Goal: Task Accomplishment & Management: Use online tool/utility

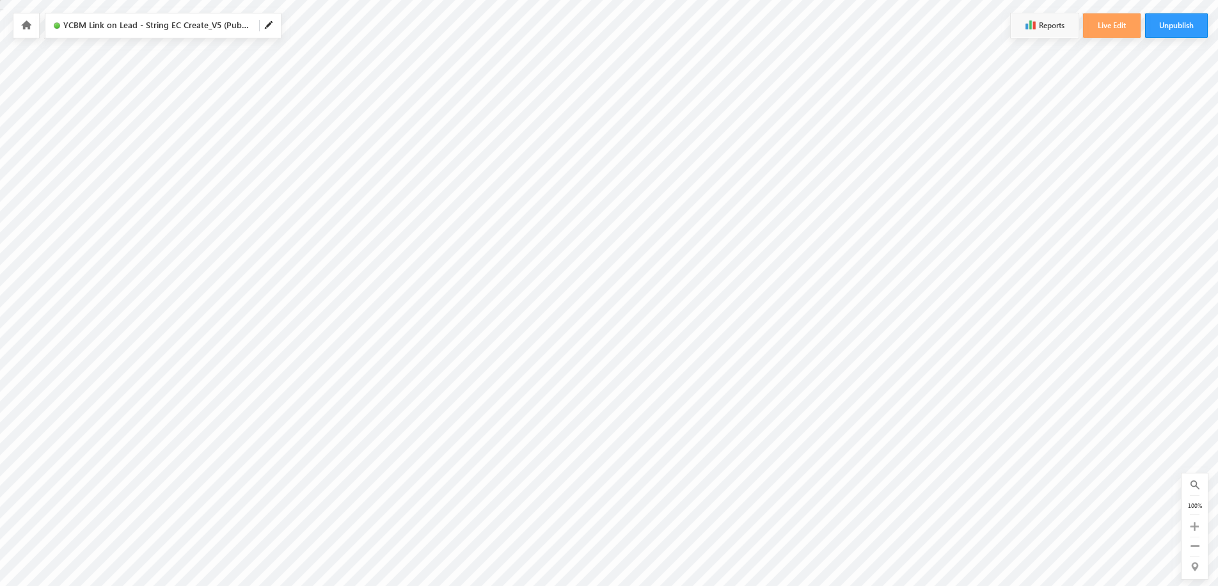
click at [25, 26] on icon at bounding box center [26, 24] width 10 height 9
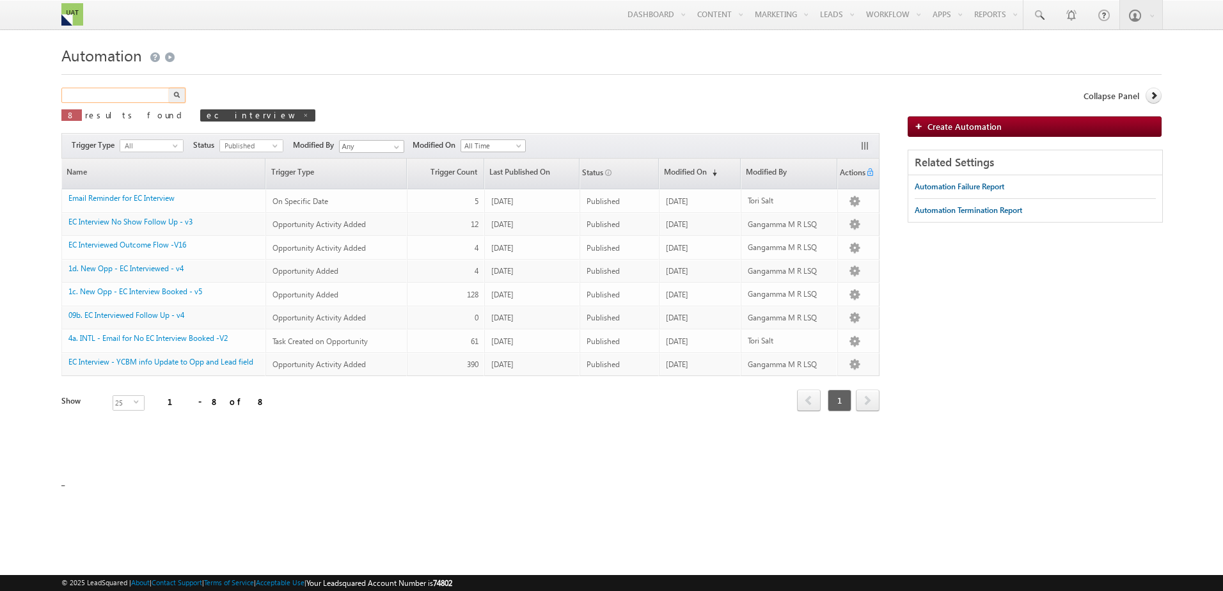
click at [132, 89] on input "text" at bounding box center [115, 95] width 109 height 15
type input "ycbm"
click at [169, 88] on button "button" at bounding box center [177, 95] width 17 height 15
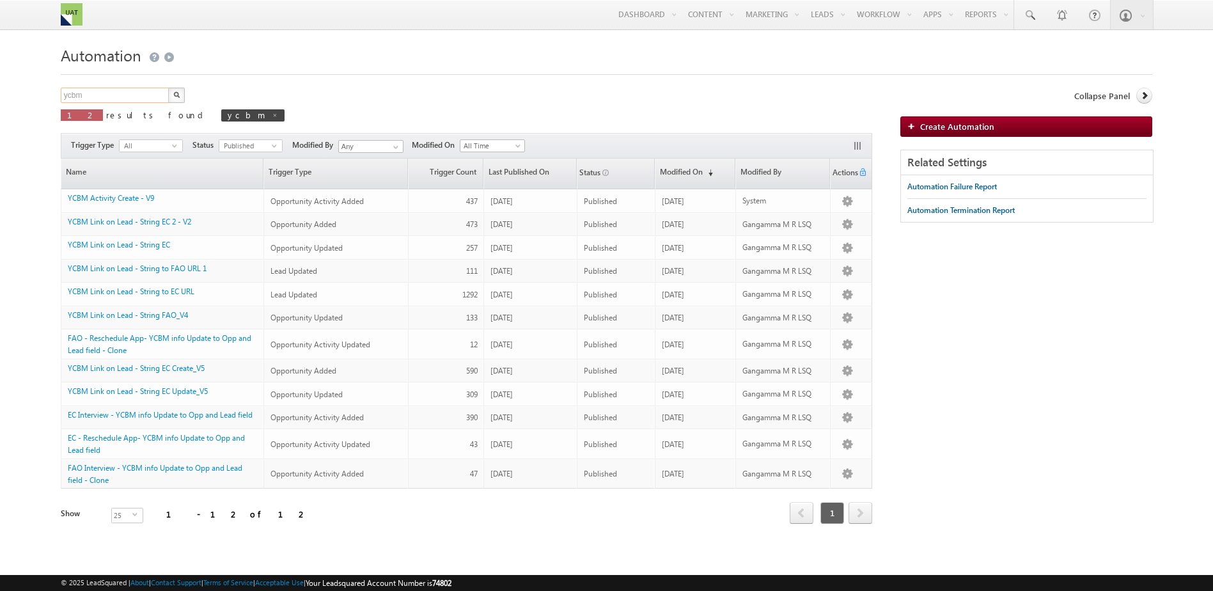
click at [120, 91] on input "ycbm" at bounding box center [115, 95] width 109 height 15
paste input "YCBM Link on Lead - String EC Create_V5"
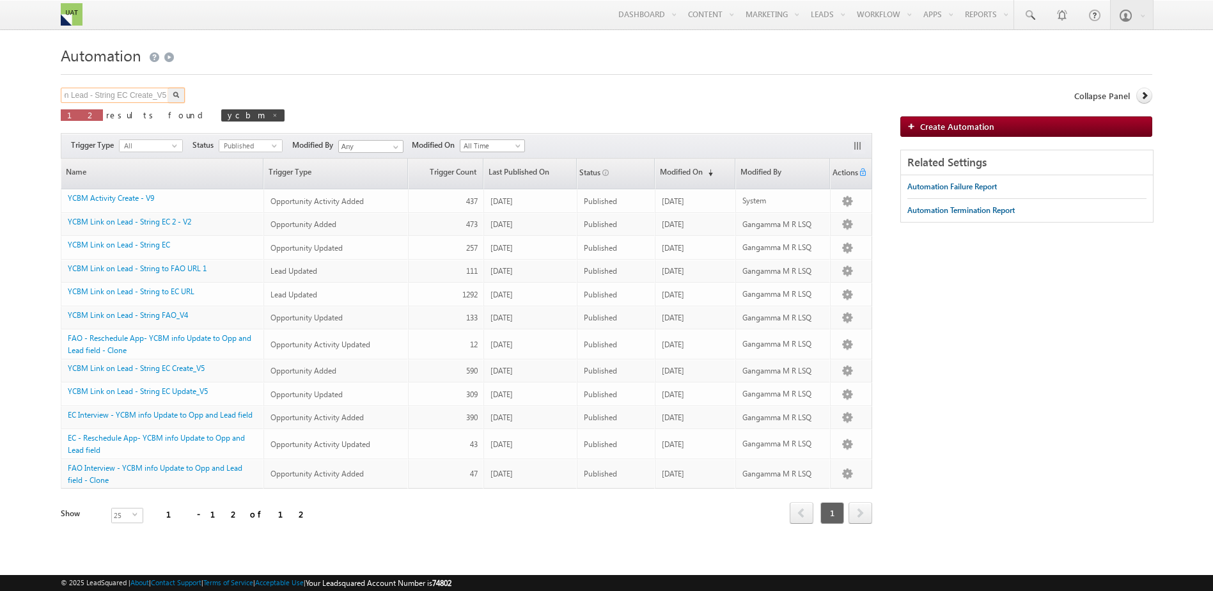
type input "YCBM Link on Lead - String EC Create_V5"
click at [168, 88] on button "button" at bounding box center [176, 95] width 17 height 15
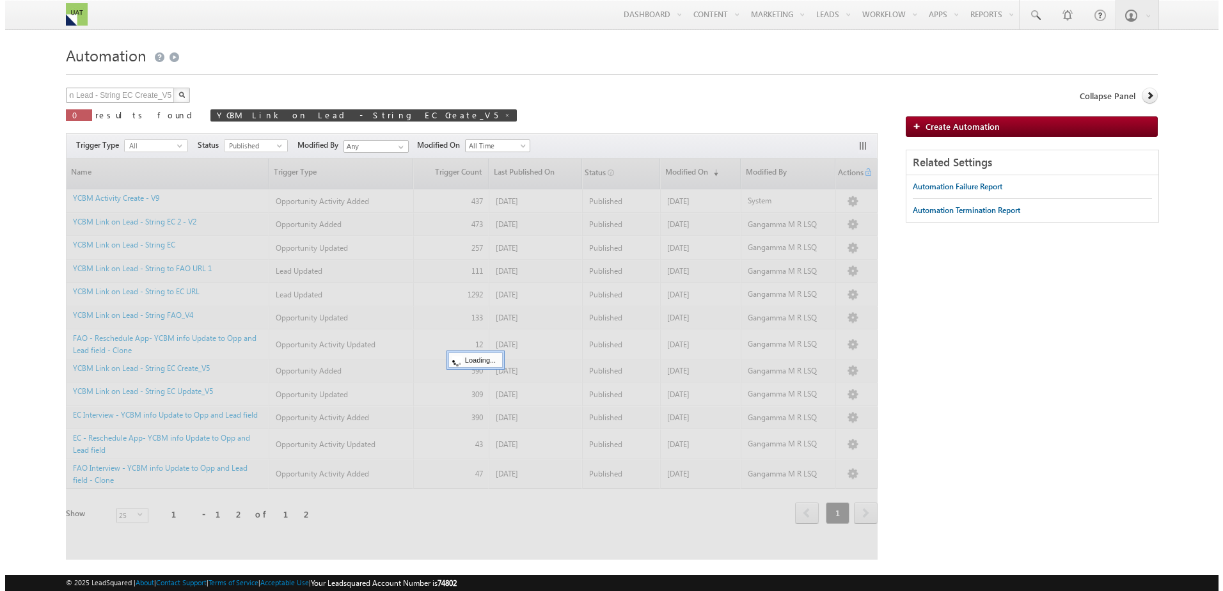
scroll to position [0, 0]
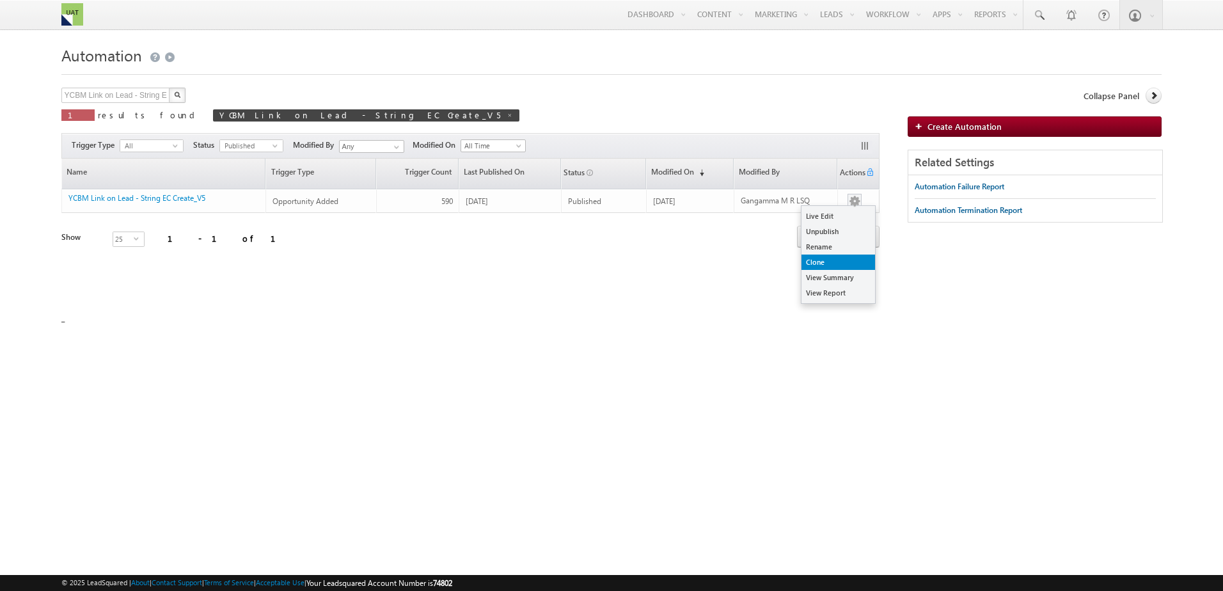
click at [828, 256] on link "Clone" at bounding box center [838, 262] width 74 height 15
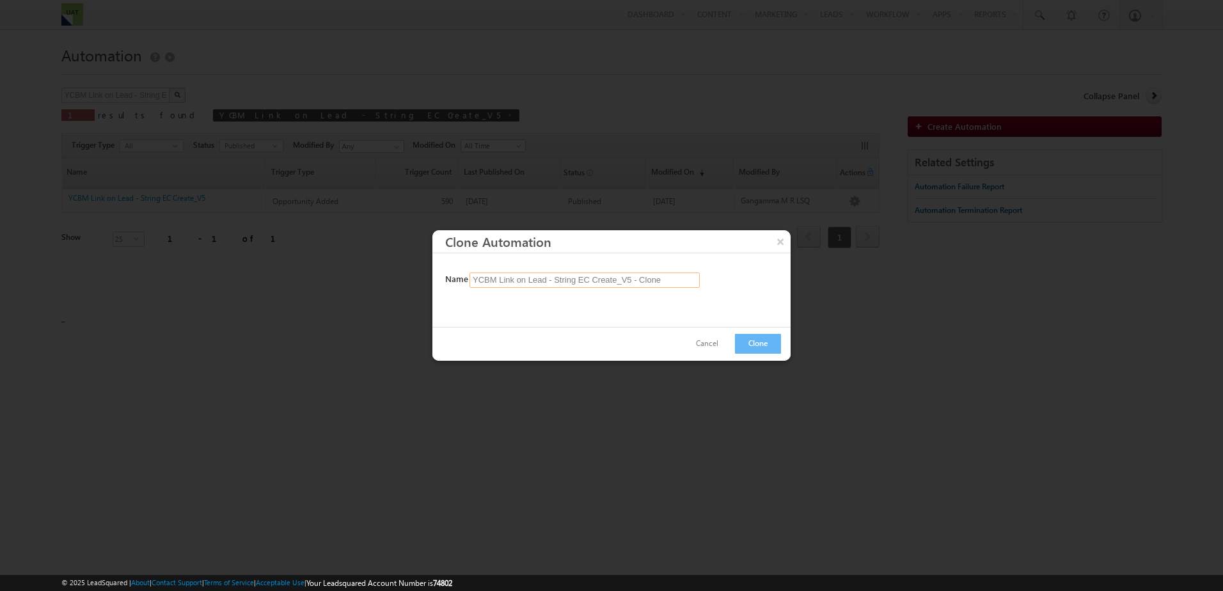
drag, startPoint x: 629, startPoint y: 281, endPoint x: 711, endPoint y: 292, distance: 82.5
click at [711, 292] on div "Name YCBM Link on Lead - String EC Create_V5 - Clone" at bounding box center [611, 290] width 358 height 74
type input "YCBM Link on Lead - String EC Create_V6"
click at [775, 354] on div "Cancel Clone" at bounding box center [611, 344] width 358 height 34
click at [767, 341] on button "Clone" at bounding box center [758, 344] width 46 height 20
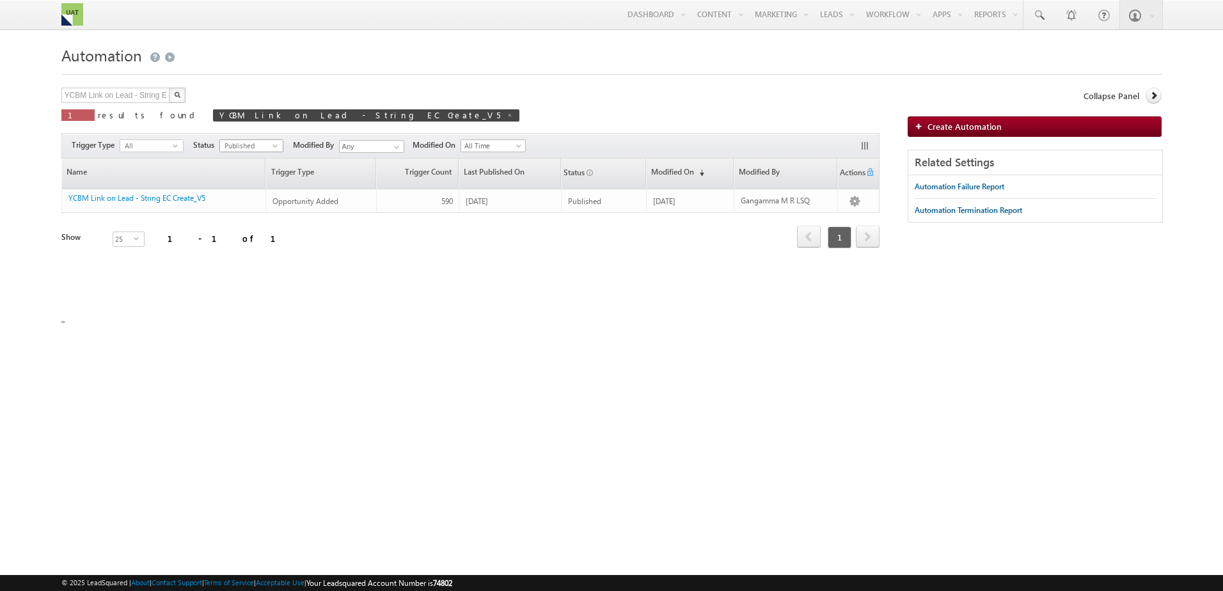
click at [264, 166] on div at bounding box center [264, 167] width 1 height 16
click at [272, 145] on span "Published" at bounding box center [246, 146] width 52 height 12
click at [251, 170] on li "Draft" at bounding box center [251, 172] width 63 height 13
drag, startPoint x: 164, startPoint y: 99, endPoint x: 275, endPoint y: 99, distance: 111.3
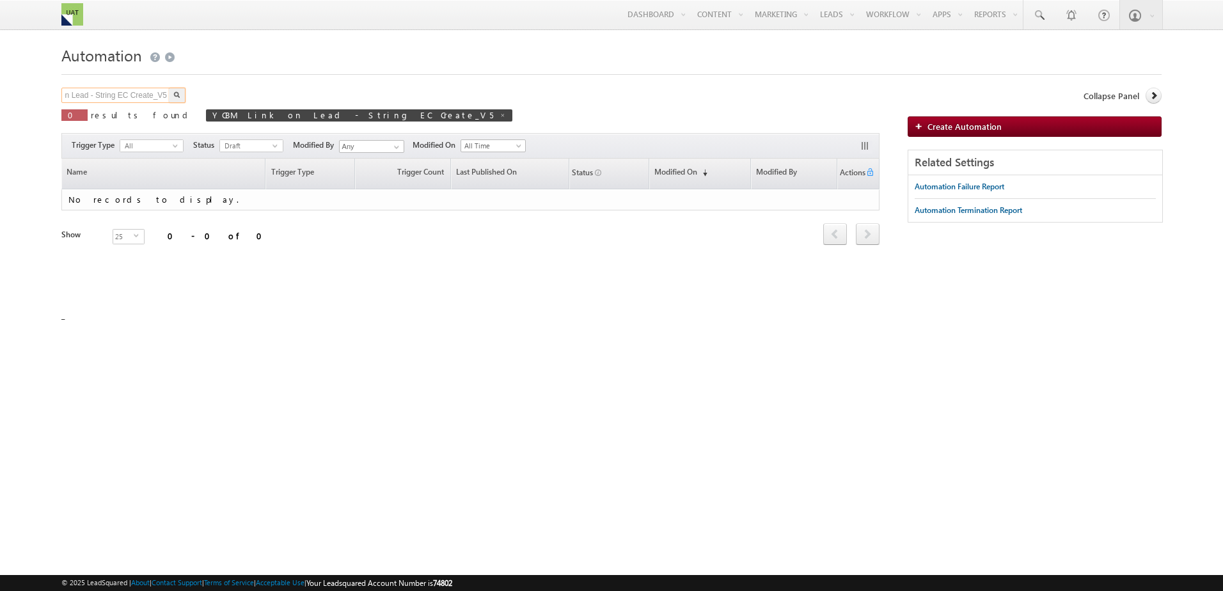
click at [275, 99] on div "YCBM Link on Lead - String EC Create_V5 X 0 results found YCBM Link on Lead - S…" at bounding box center [286, 106] width 451 height 36
type input "YCBM Link on Lead - String EC Create_V6"
click at [169, 88] on button "button" at bounding box center [177, 95] width 17 height 15
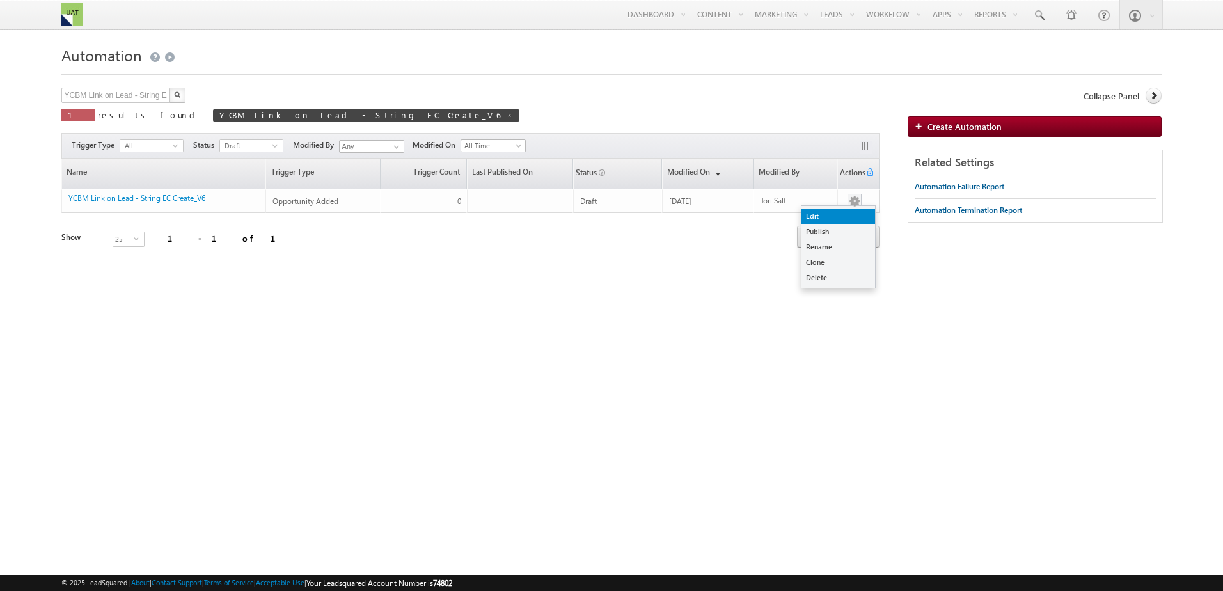
click at [843, 215] on link "Edit" at bounding box center [838, 216] width 74 height 15
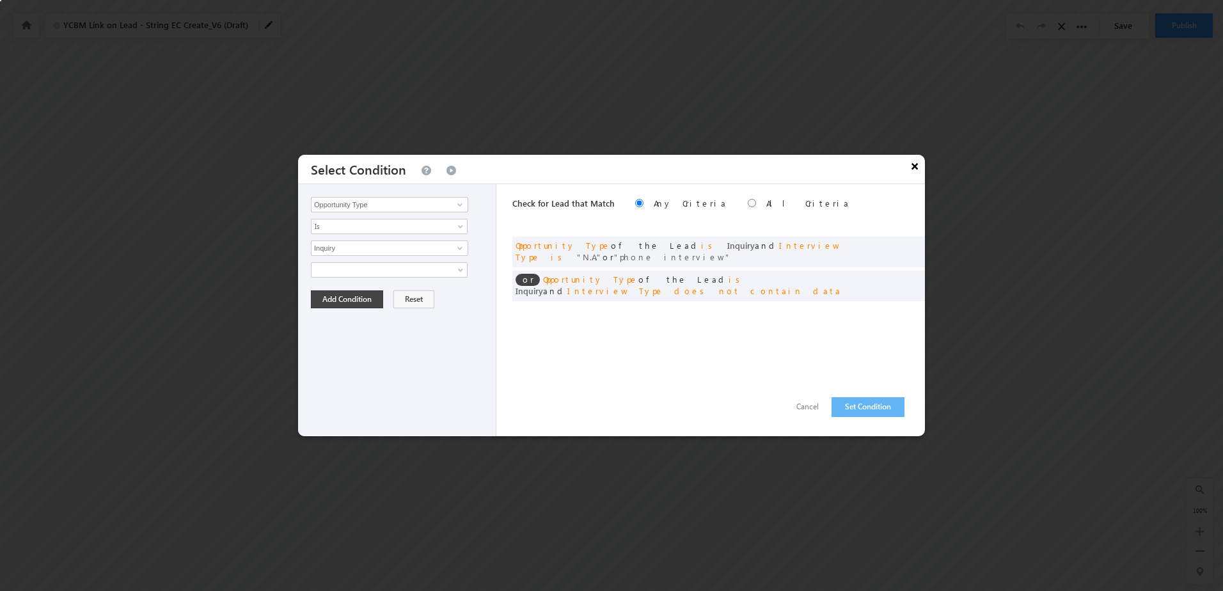
click at [919, 169] on button "×" at bounding box center [914, 166] width 20 height 22
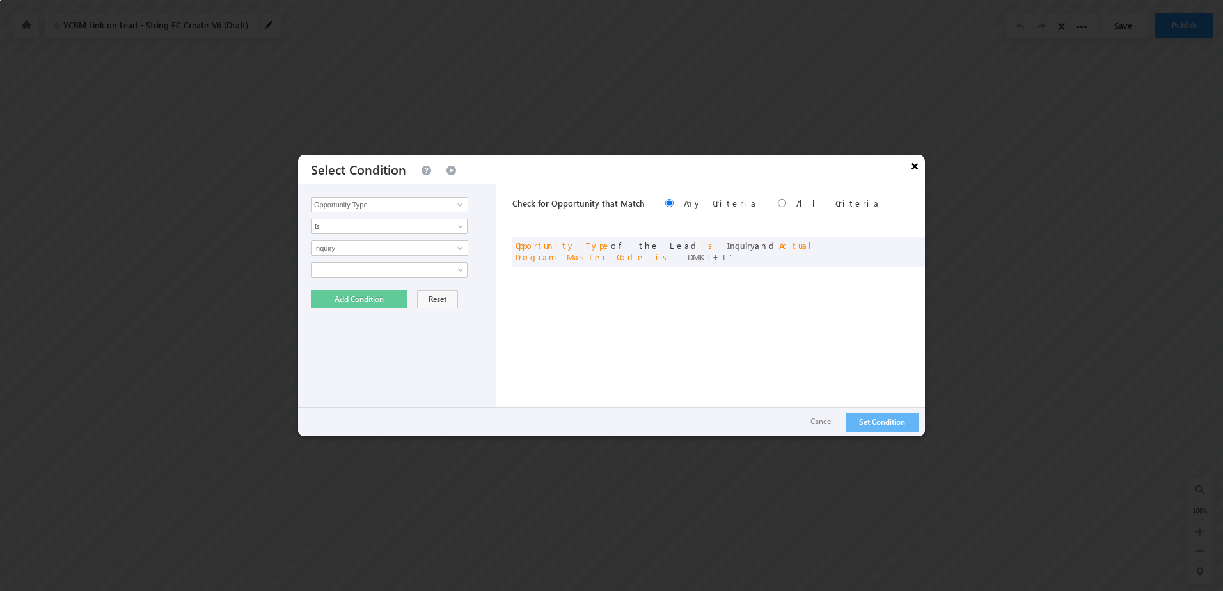
click at [913, 169] on button "×" at bounding box center [914, 166] width 20 height 22
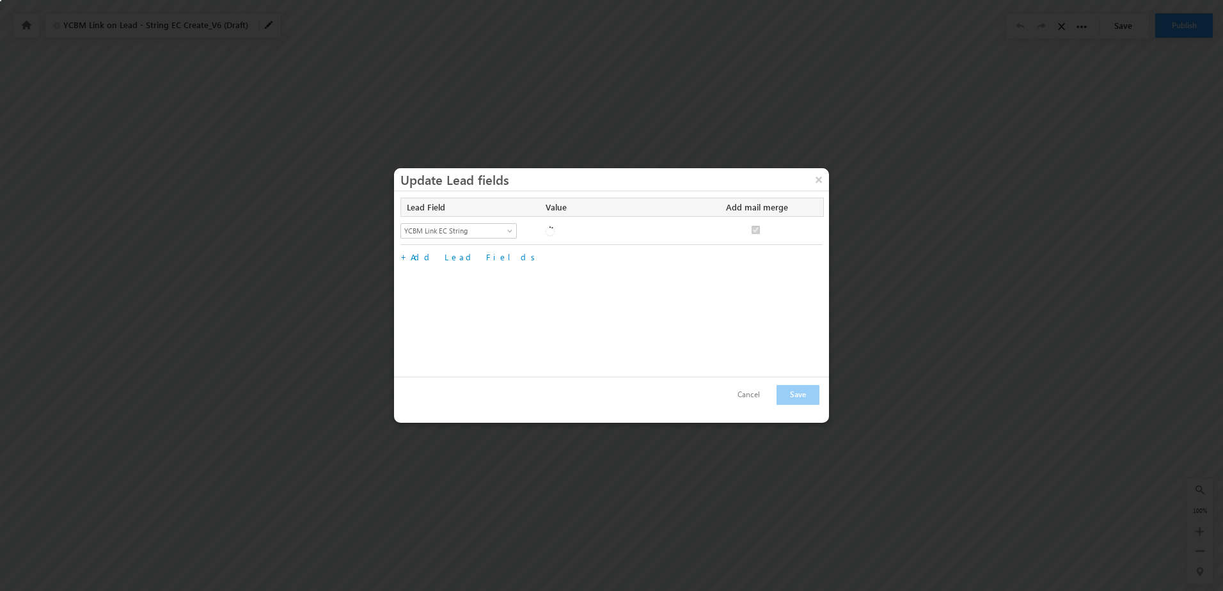
checkbox input "true"
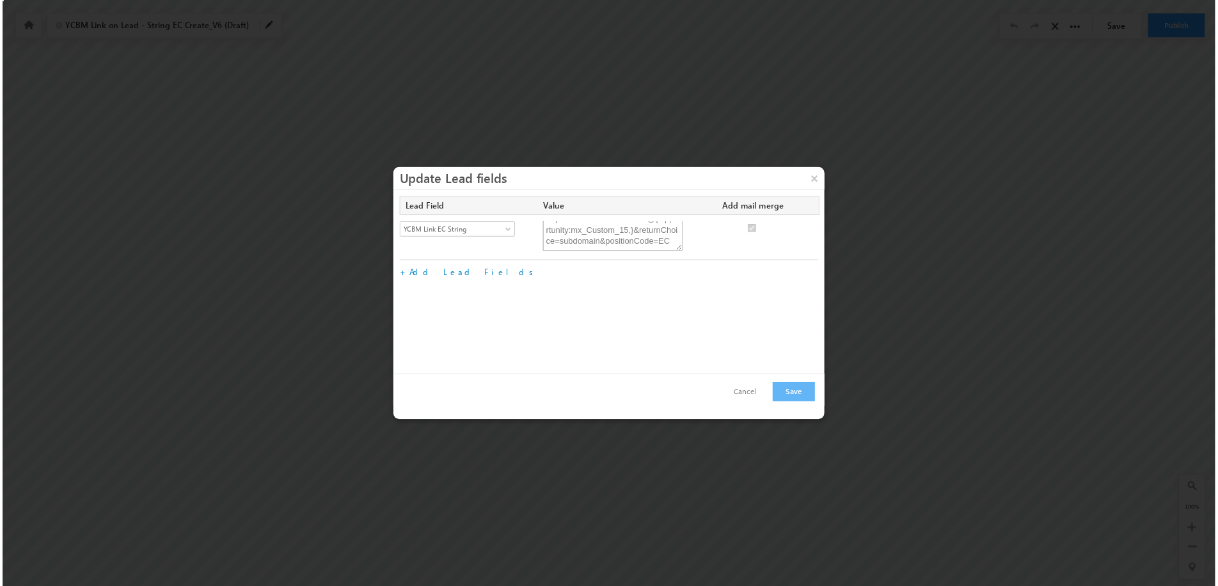
scroll to position [12, 0]
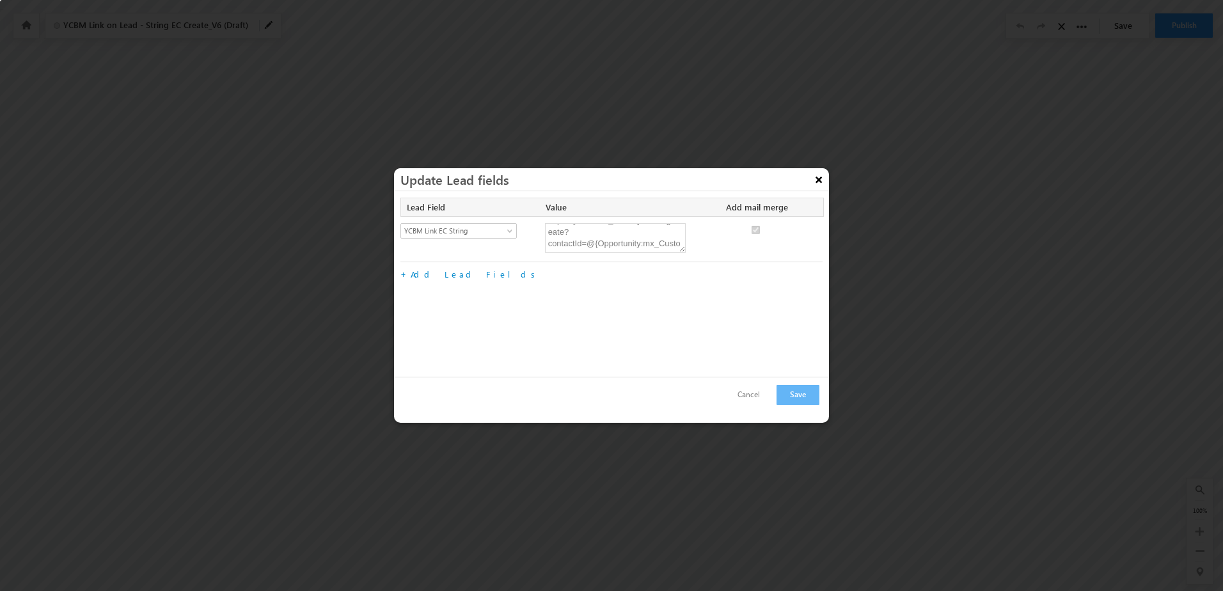
click at [823, 180] on button "×" at bounding box center [819, 179] width 20 height 22
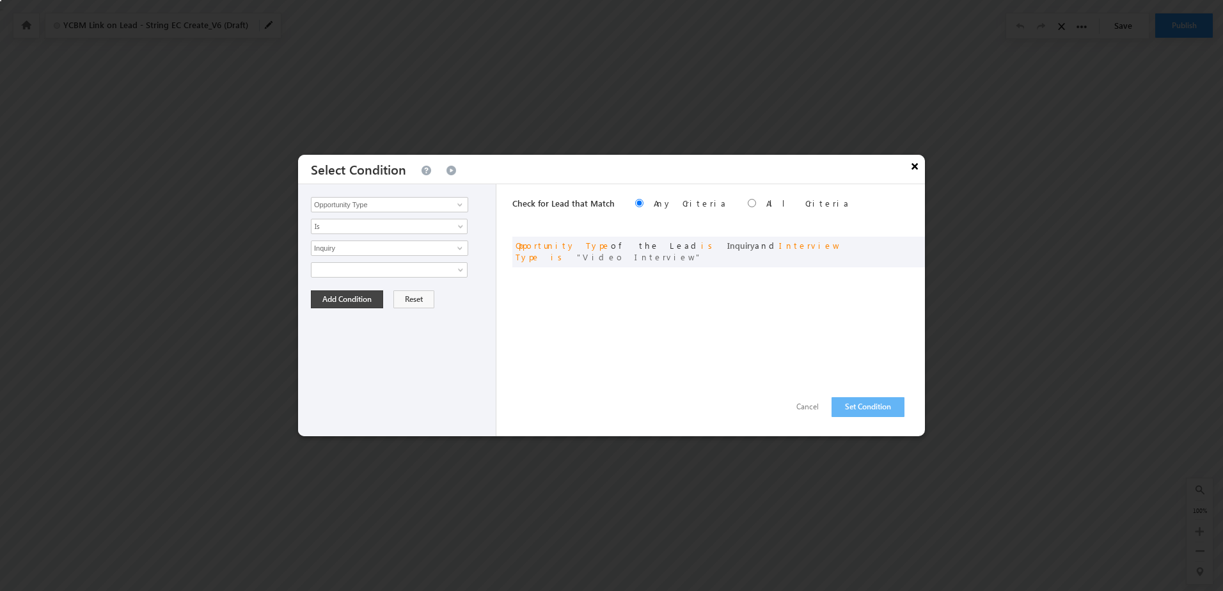
click at [904, 171] on button "×" at bounding box center [914, 166] width 20 height 22
click at [910, 162] on button "×" at bounding box center [914, 166] width 20 height 22
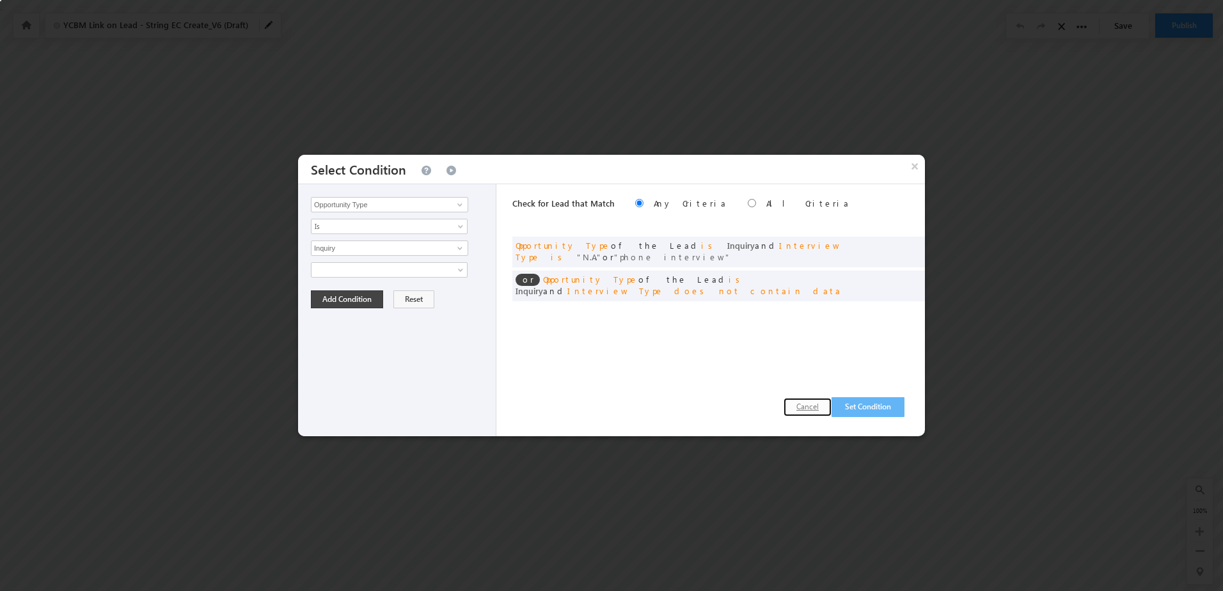
click at [812, 409] on button "Cancel" at bounding box center [808, 407] width 48 height 19
click at [917, 170] on button "×" at bounding box center [914, 166] width 20 height 22
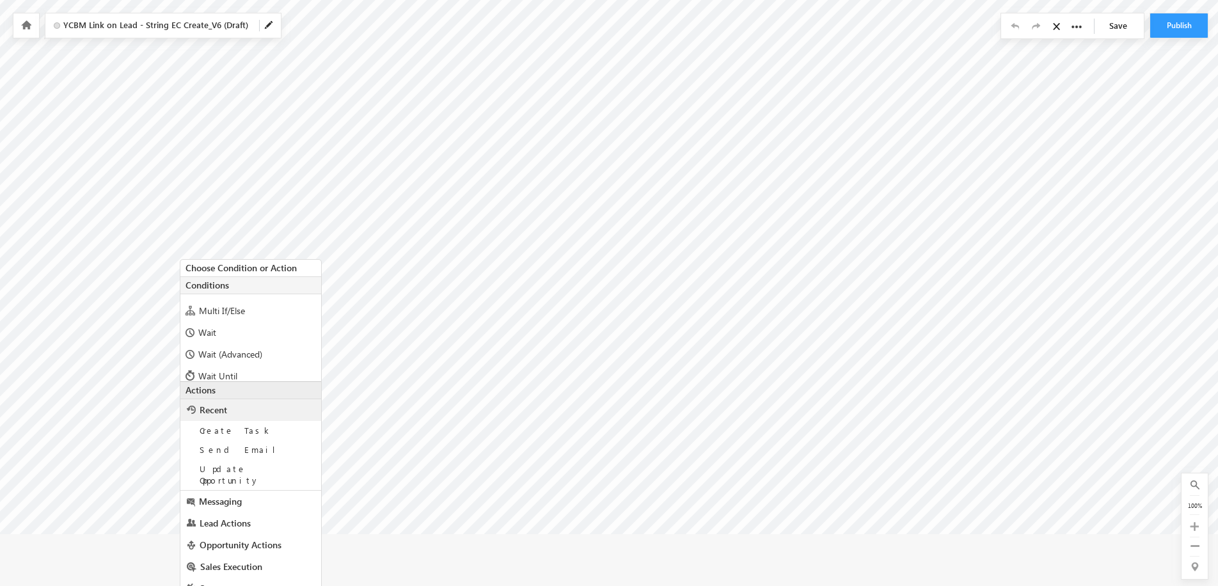
scroll to position [64, 0]
click at [242, 333] on span "Multi If/Else" at bounding box center [222, 328] width 46 height 12
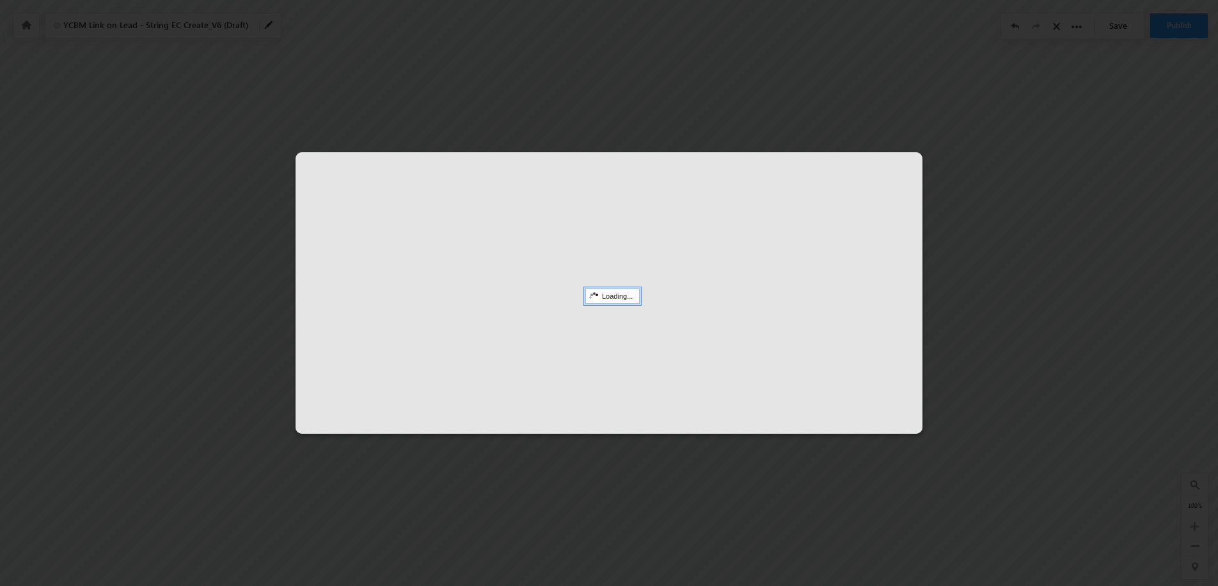
scroll to position [23, 0]
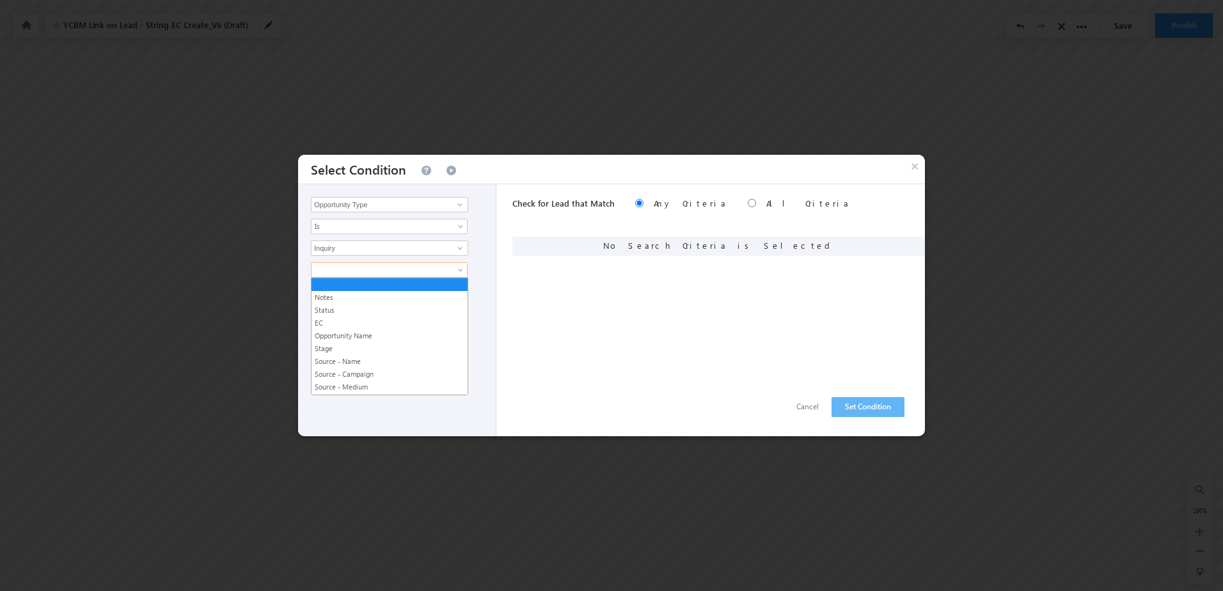
click at [458, 267] on span at bounding box center [462, 272] width 10 height 10
click at [362, 328] on link "EC" at bounding box center [390, 323] width 156 height 12
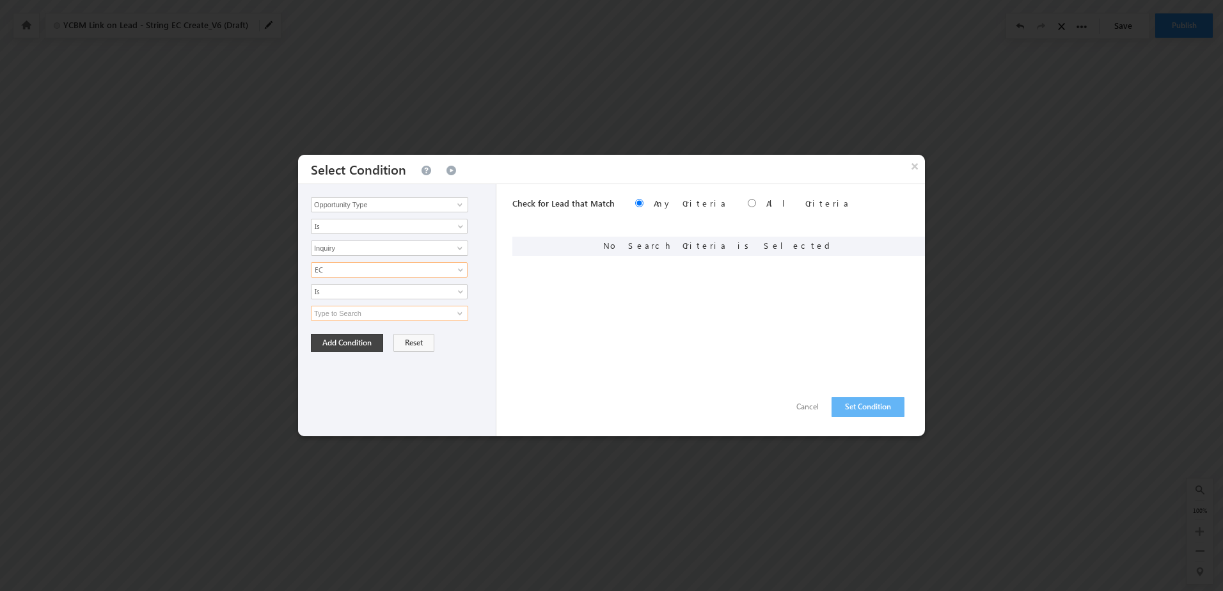
click at [378, 312] on input at bounding box center [389, 313] width 157 height 15
click at [456, 319] on link at bounding box center [458, 313] width 16 height 13
click at [391, 323] on link "System" at bounding box center [389, 328] width 157 height 15
type input "System"
click at [342, 347] on button "Add Condition" at bounding box center [347, 343] width 72 height 18
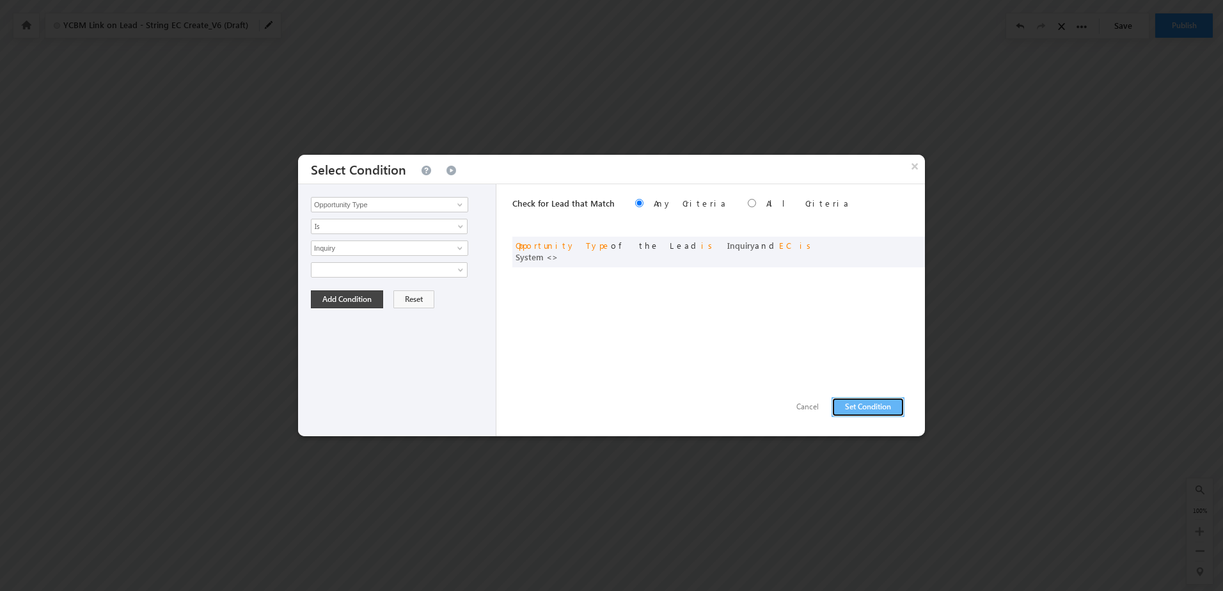
click at [865, 402] on button "Set Condition" at bounding box center [868, 407] width 73 height 20
click at [805, 406] on button "Cancel" at bounding box center [808, 407] width 48 height 19
click at [919, 171] on button "×" at bounding box center [914, 166] width 20 height 22
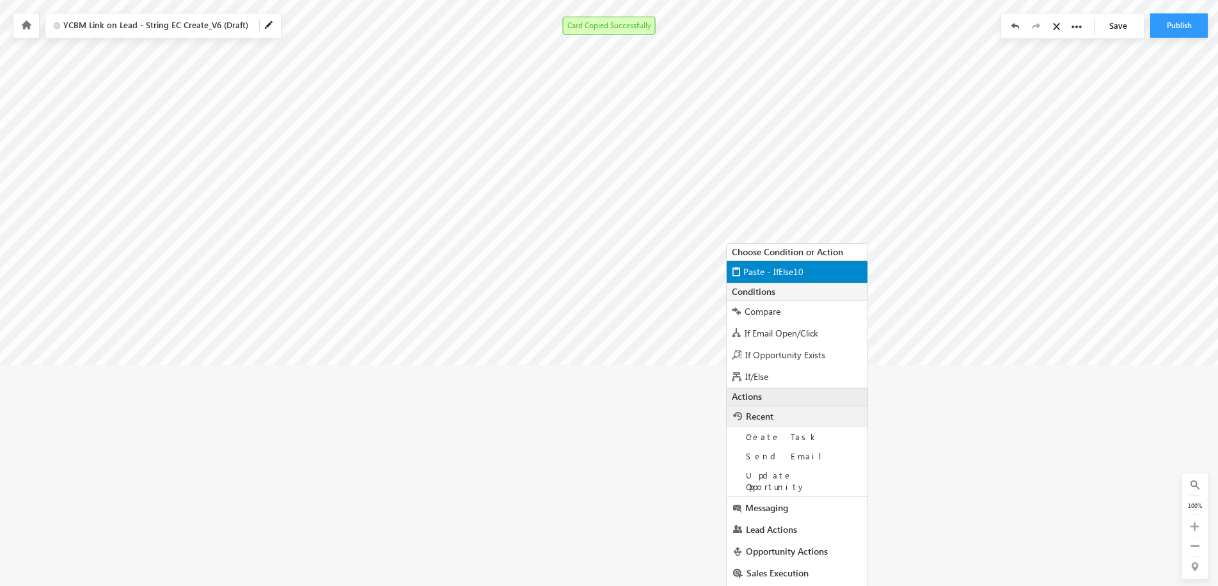
click at [748, 269] on span "Paste - IfElse10" at bounding box center [773, 271] width 60 height 12
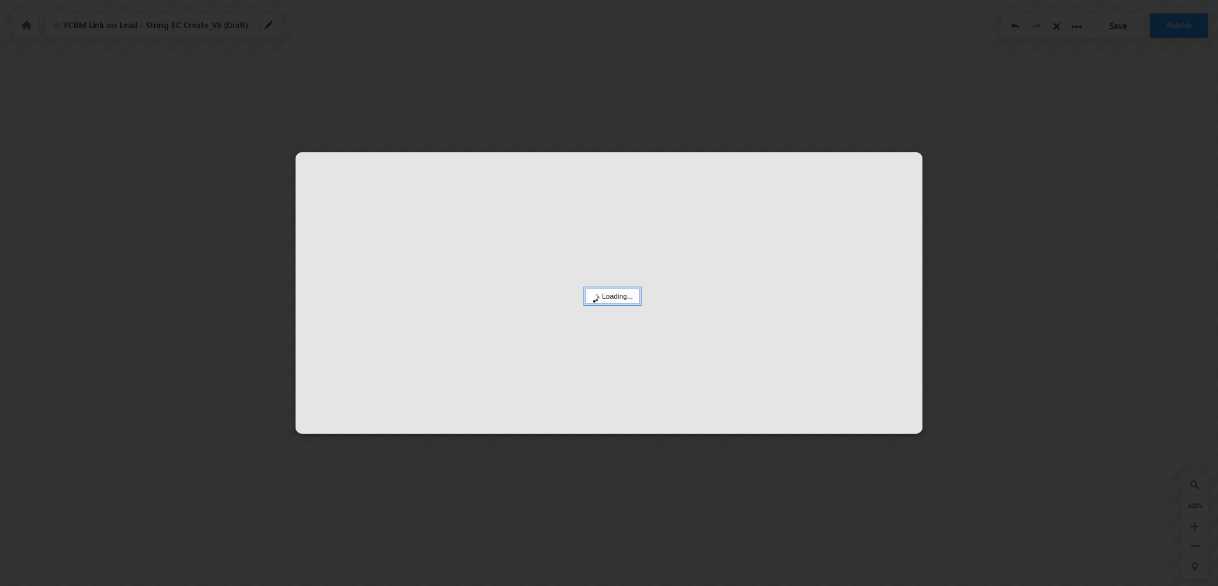
scroll to position [100, 0]
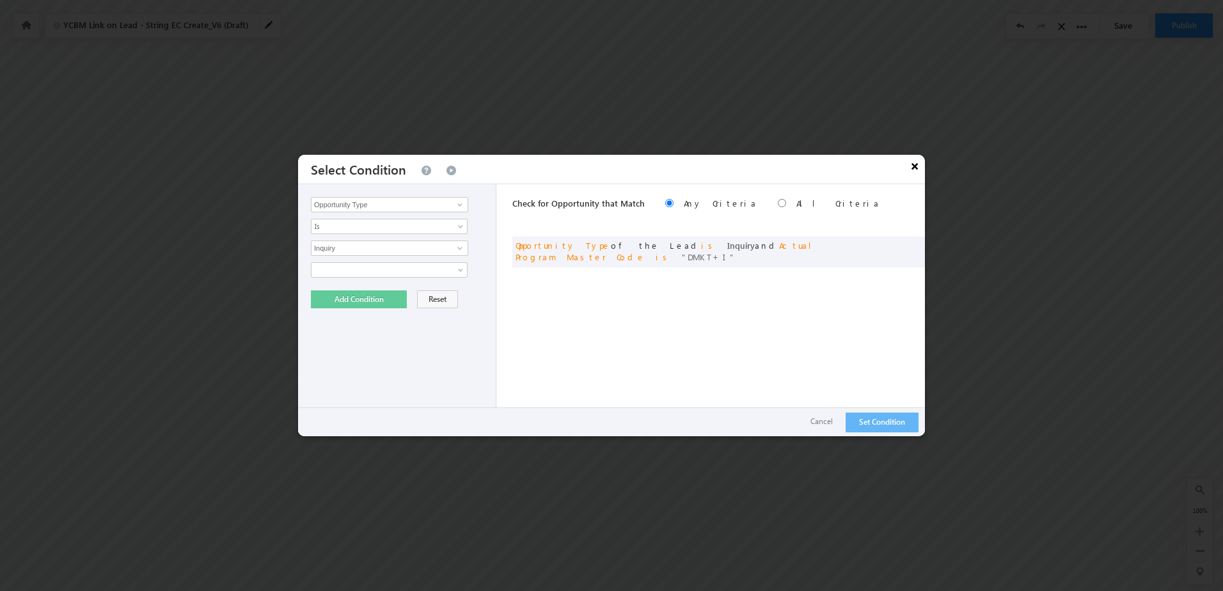
click at [913, 170] on button "×" at bounding box center [914, 166] width 20 height 22
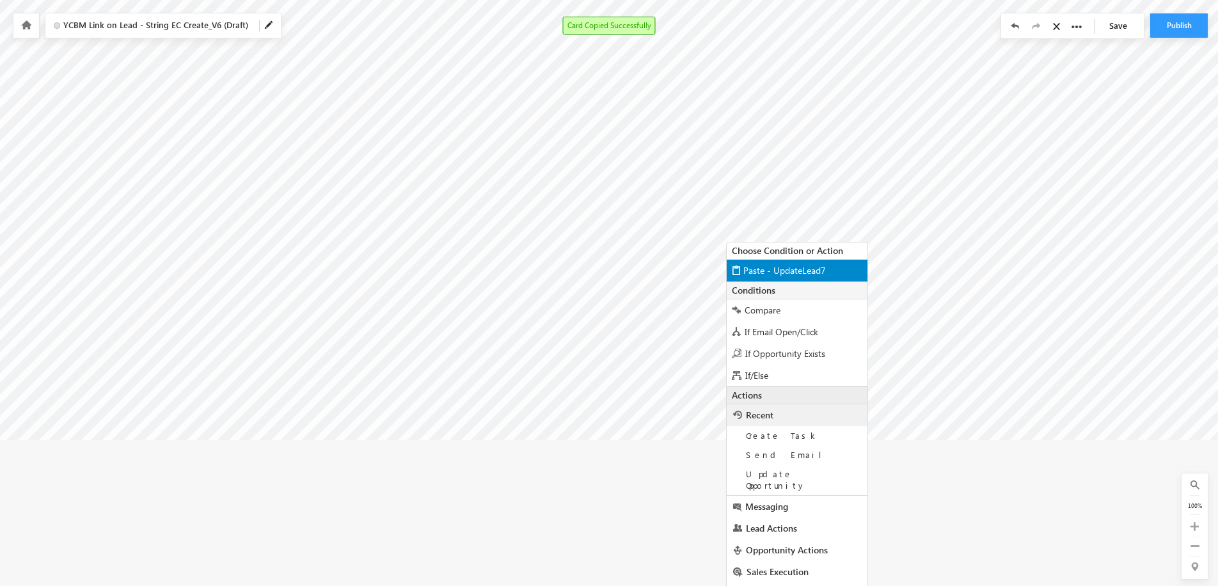
scroll to position [253, 0]
click at [775, 270] on span "Paste - UpdateLead7" at bounding box center [784, 268] width 83 height 12
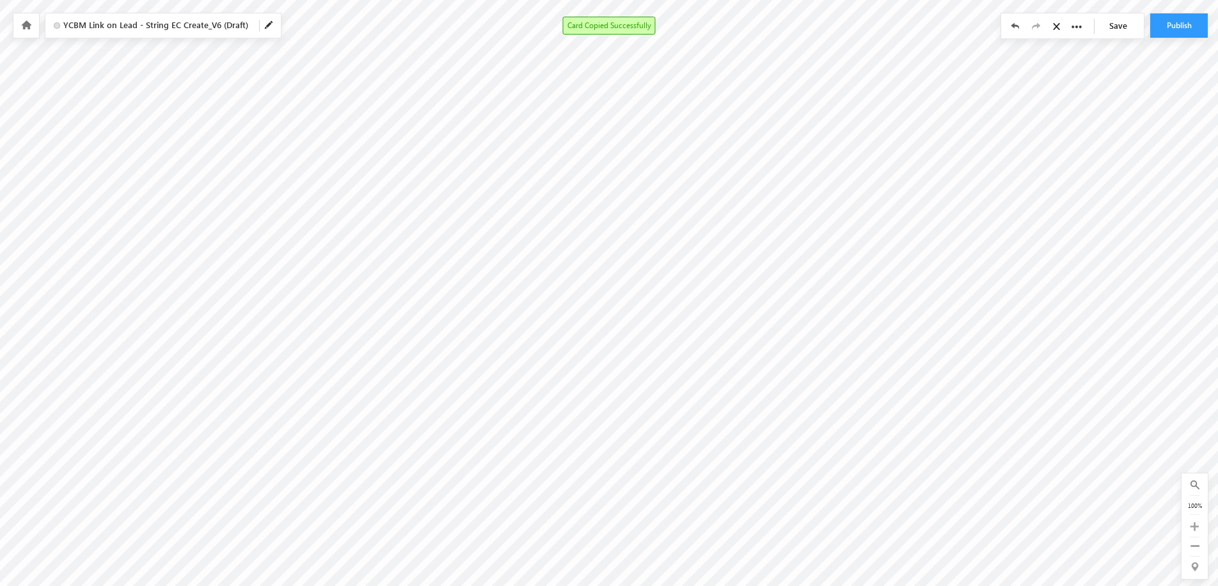
scroll to position [105, 0]
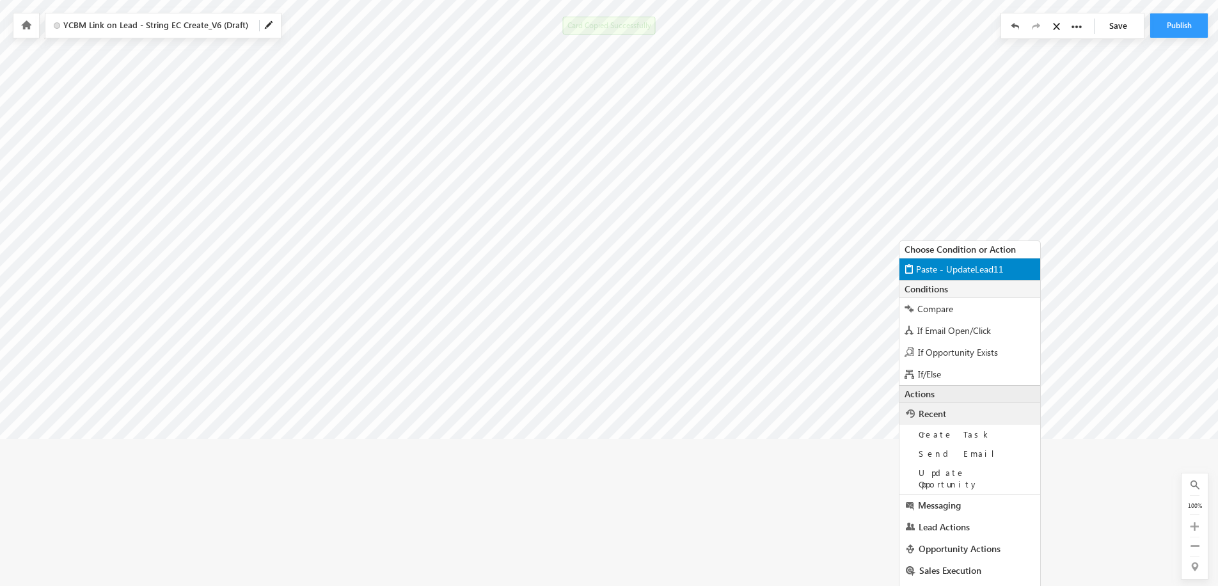
click at [935, 272] on span "Paste - UpdateLead11" at bounding box center [960, 269] width 88 height 12
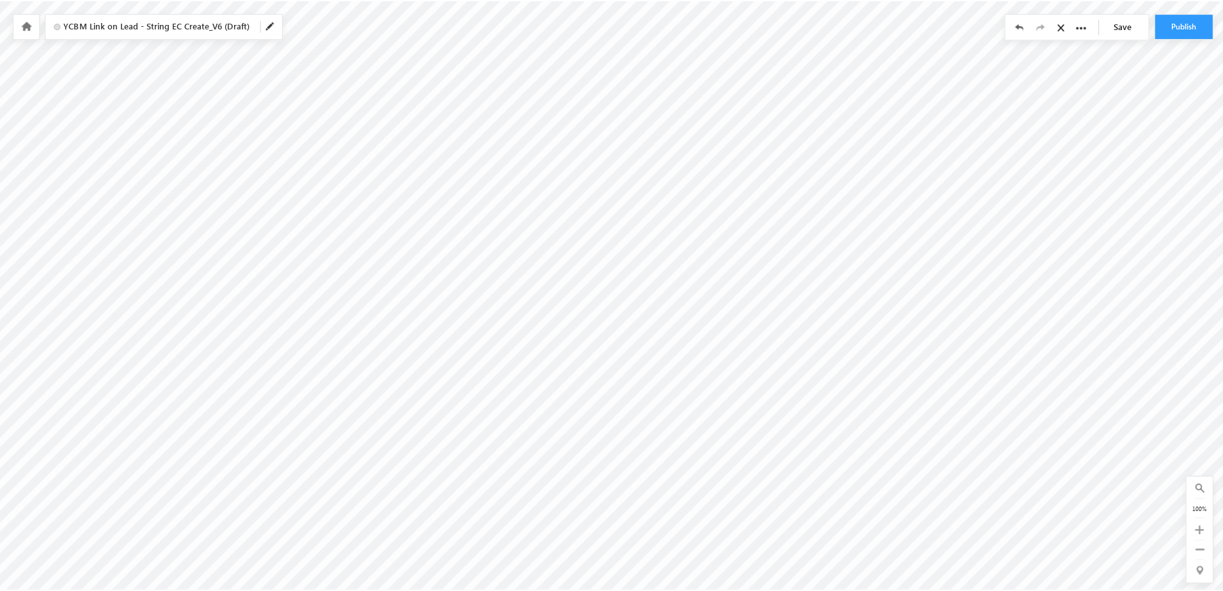
scroll to position [100, 0]
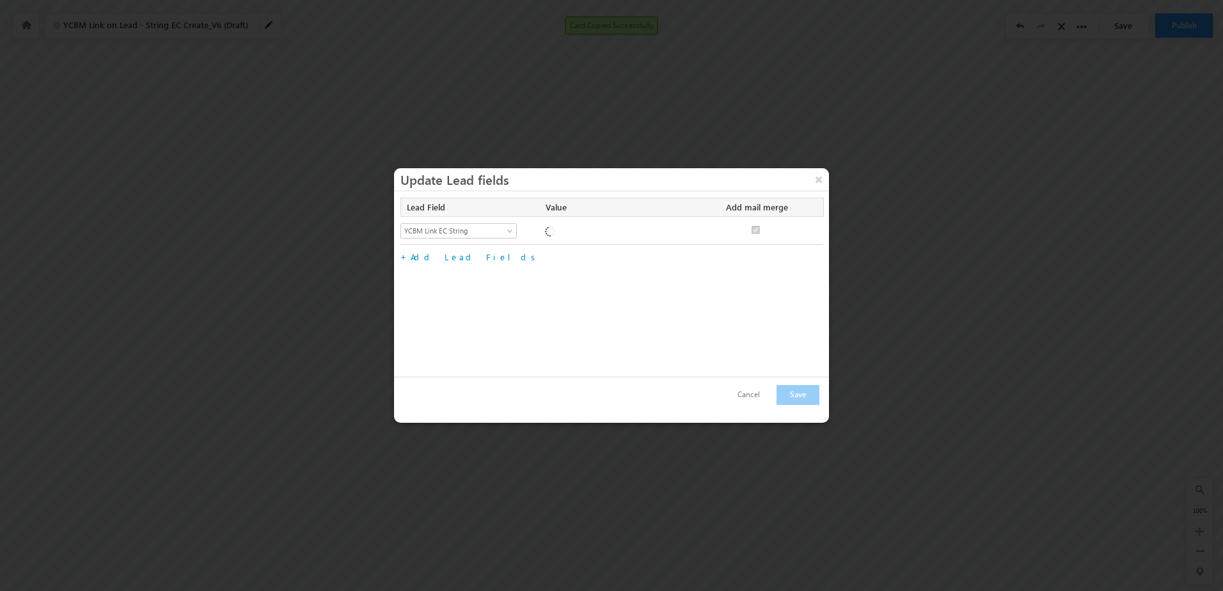
checkbox input "true"
click at [619, 244] on textarea "https://plantomeet.ca/booking/create?contactId=@{Opportunity:mx_Custom_16,}&mas…" at bounding box center [615, 237] width 141 height 29
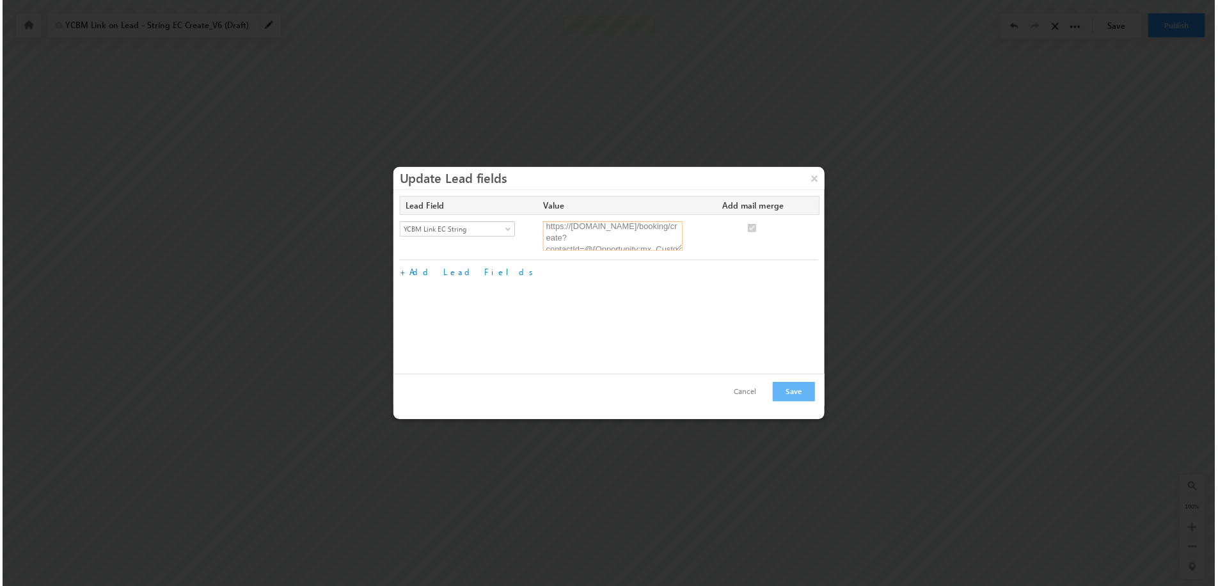
scroll to position [0, 0]
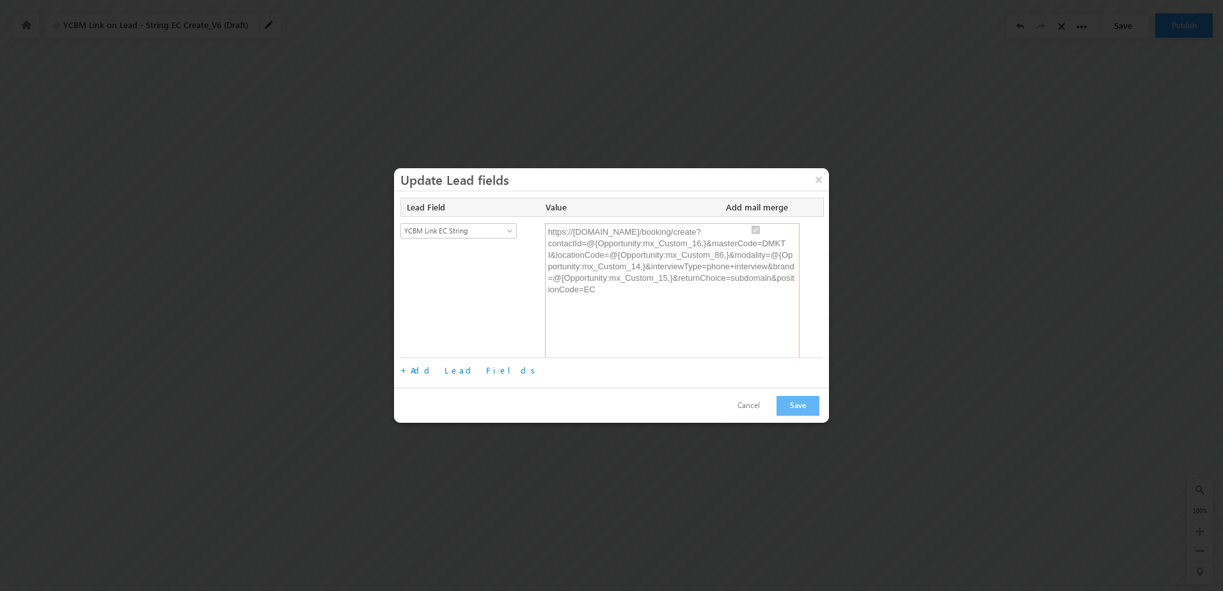
drag, startPoint x: 682, startPoint y: 251, endPoint x: 796, endPoint y: 379, distance: 171.3
click at [796, 379] on div "Lead Field Value Add mail merge No fields configured Select Lead Field Actual P…" at bounding box center [611, 293] width 422 height 190
click at [816, 184] on button "×" at bounding box center [819, 179] width 20 height 22
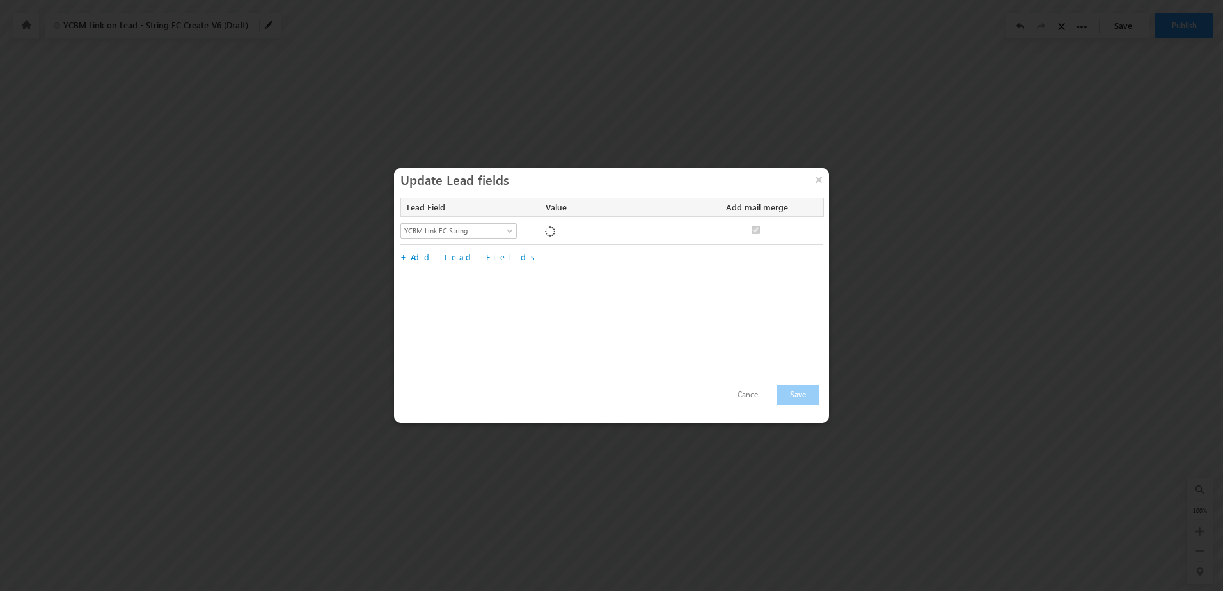
checkbox input "true"
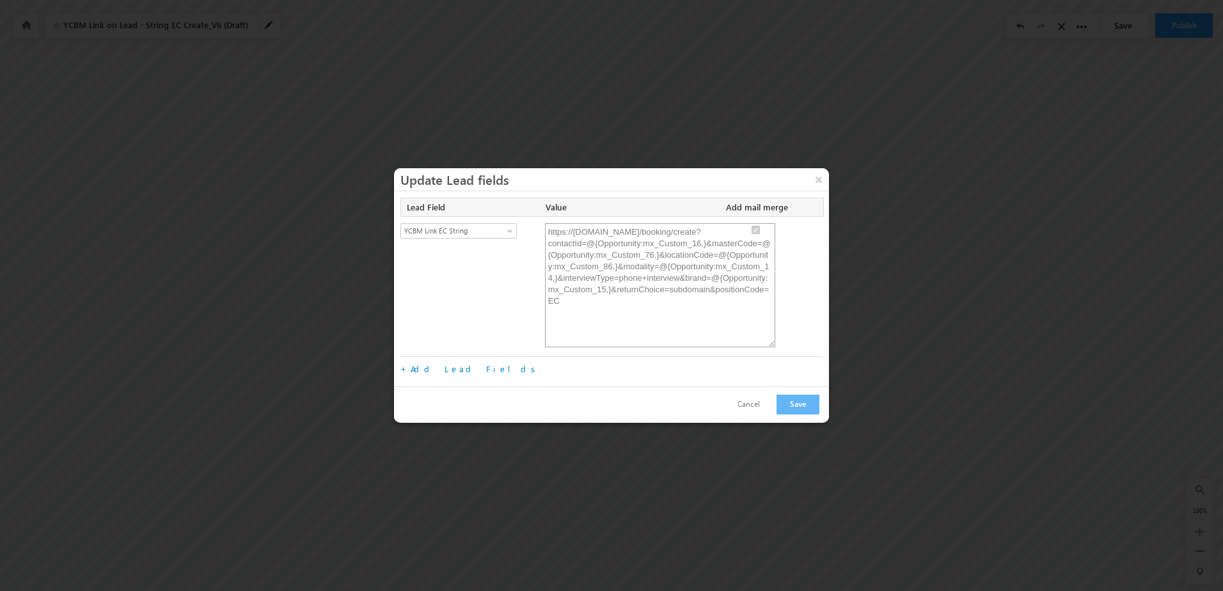
drag, startPoint x: 684, startPoint y: 250, endPoint x: 774, endPoint y: 345, distance: 130.3
click at [774, 345] on textarea "https://plantomeet.ca/booking/create?contactId=@{Opportunity:mx_Custom_16,}&mas…" at bounding box center [660, 285] width 230 height 124
drag, startPoint x: 581, startPoint y: 301, endPoint x: 546, endPoint y: 230, distance: 79.0
click at [546, 230] on textarea "https://plantomeet.ca/booking/create?contactId=@{Opportunity:mx_Custom_16,}&mas…" at bounding box center [660, 285] width 230 height 124
click at [755, 407] on button "Cancel" at bounding box center [749, 404] width 48 height 19
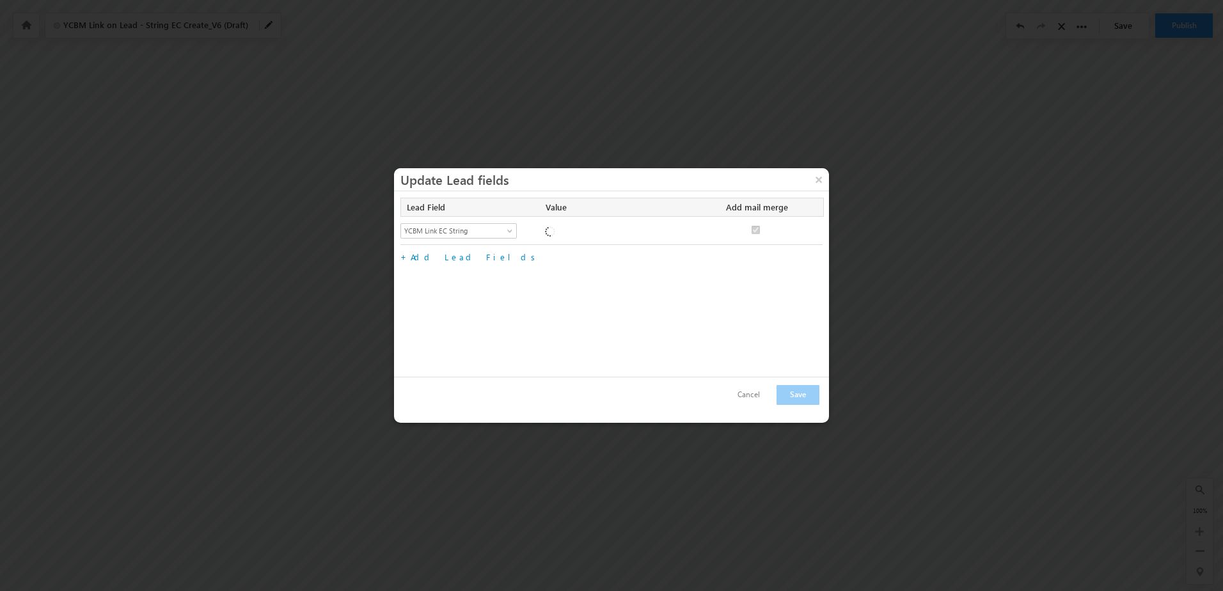
checkbox input "true"
click at [591, 238] on textarea "https://plantomeet.ca/booking/create?contactId=@{Opportunity:mx_Custom_16,}&mas…" at bounding box center [615, 237] width 141 height 29
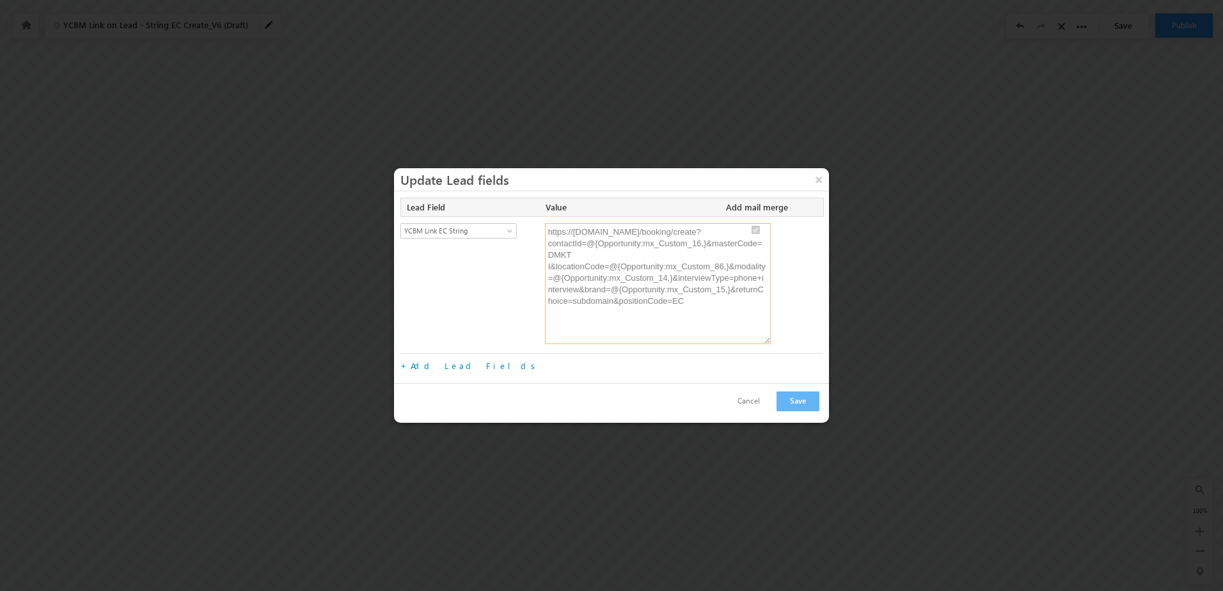
drag, startPoint x: 680, startPoint y: 250, endPoint x: 774, endPoint y: 341, distance: 130.7
click at [771, 343] on textarea "https://plantomeet.ca/booking/create?contactId=@{Opportunity:mx_Custom_16,}&mas…" at bounding box center [658, 283] width 226 height 121
drag, startPoint x: 690, startPoint y: 315, endPoint x: 519, endPoint y: 217, distance: 196.5
click at [519, 217] on div "Select Lead Field Actual Prog ID Actual Program Address 1 Alumni Analytics Expe…" at bounding box center [611, 286] width 422 height 138
paste textarea "@{Opportunity:mx_Custom_76,}"
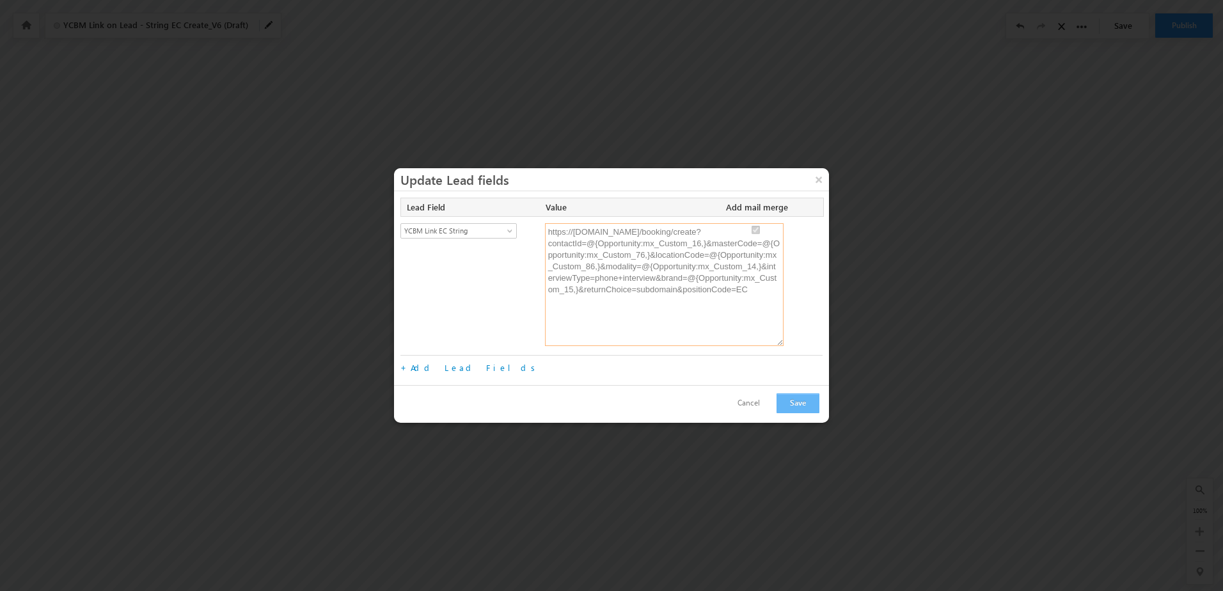
type textarea "https://plantomeet.ca/booking/create?contactId=@{Opportunity:mx_Custom_16,}&mas…"
click at [798, 402] on button "Save" at bounding box center [798, 403] width 43 height 20
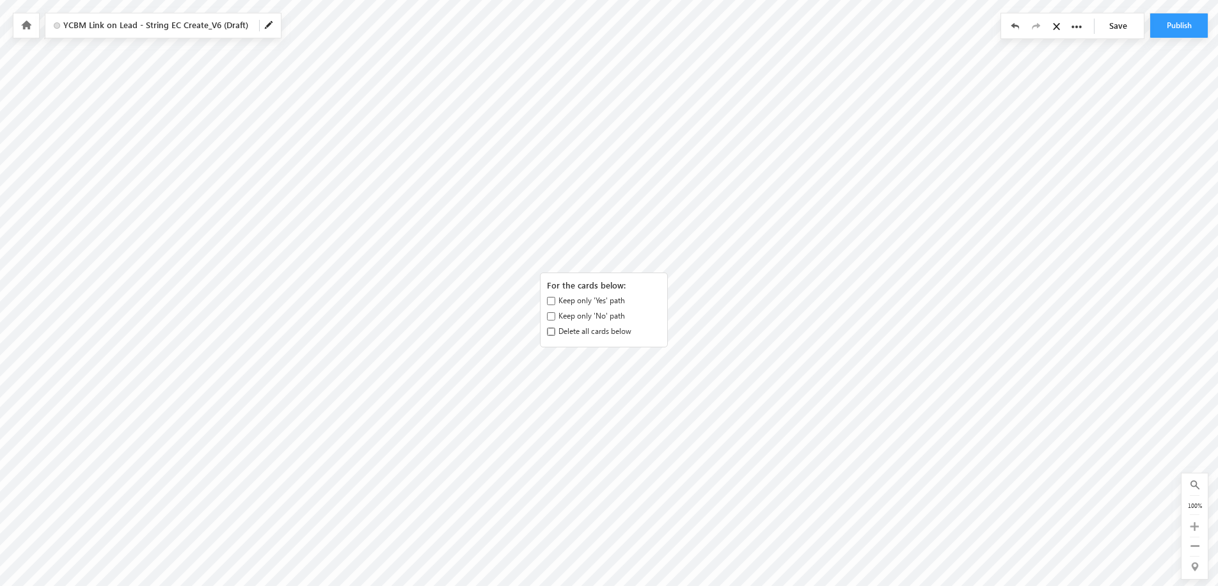
click at [555, 331] on input "Delete all cards below" at bounding box center [551, 332] width 8 height 8
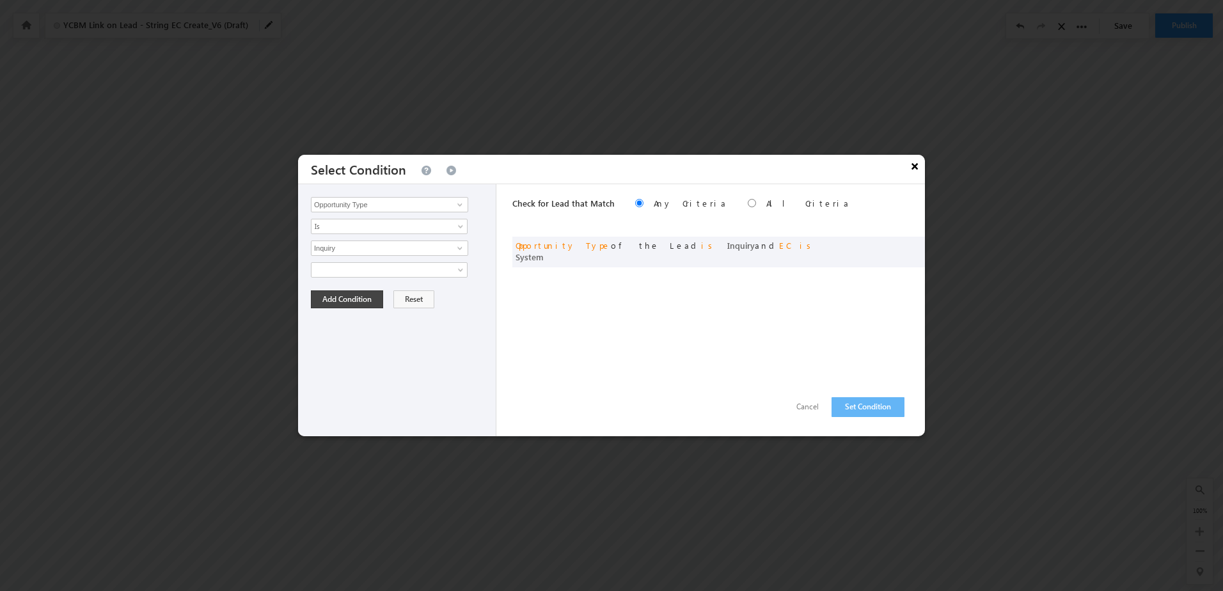
click at [915, 169] on button "×" at bounding box center [914, 166] width 20 height 22
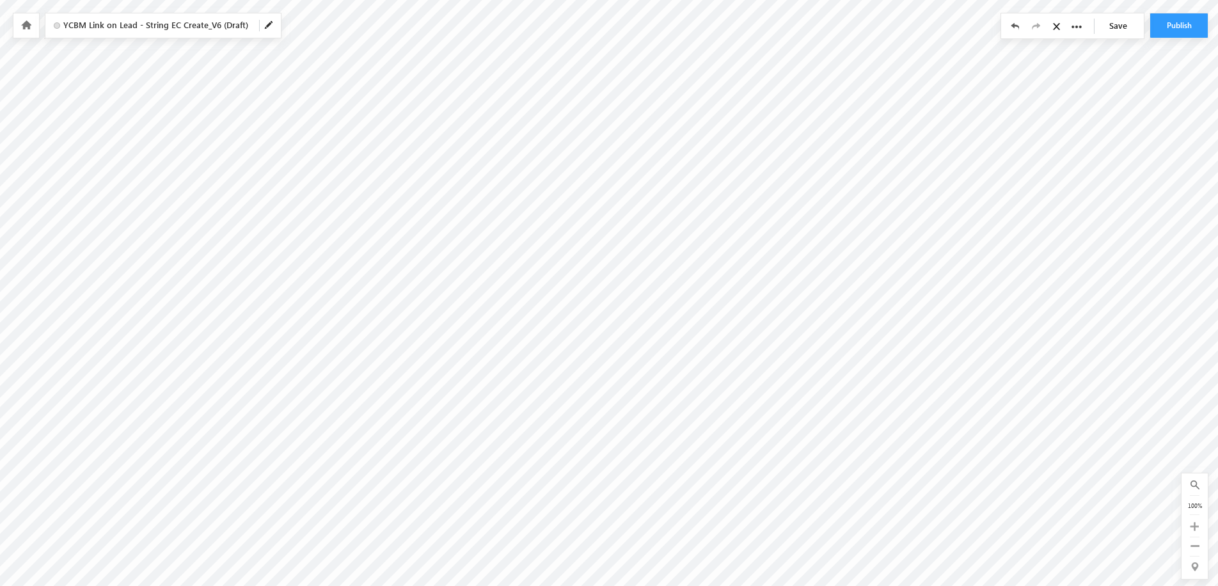
radio input "true"
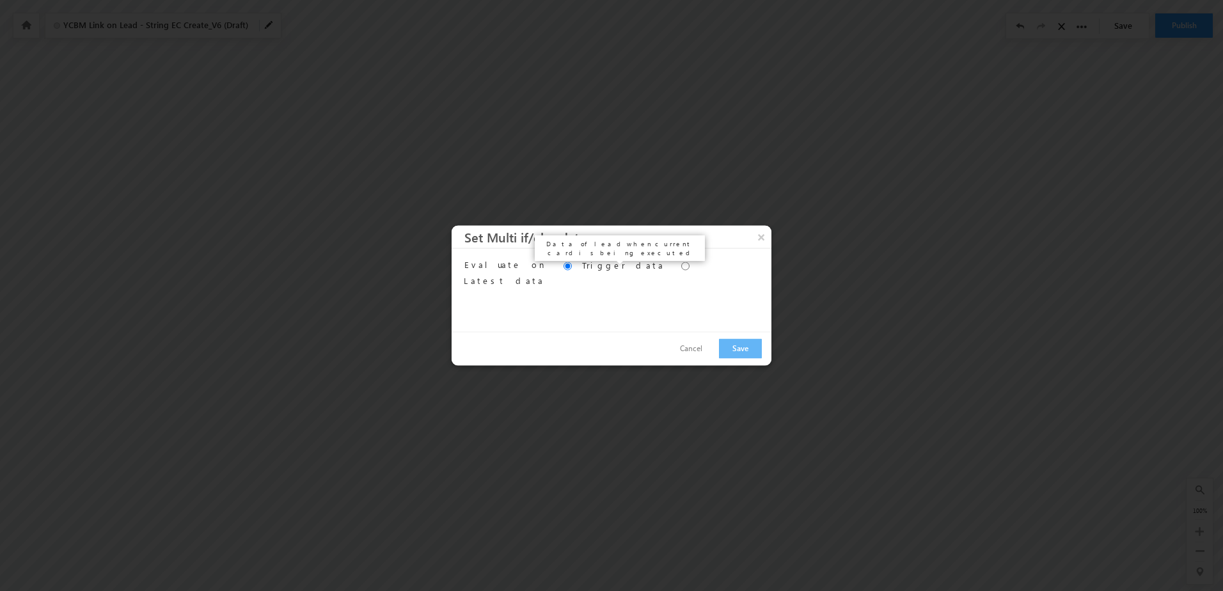
click at [544, 274] on label "Latest data" at bounding box center [504, 281] width 81 height 15
click at [572, 266] on input "Trigger data" at bounding box center [568, 266] width 8 height 8
click at [681, 264] on input "Evaluate on" at bounding box center [685, 266] width 8 height 8
radio input "true"
click at [738, 346] on button "Save" at bounding box center [740, 349] width 43 height 20
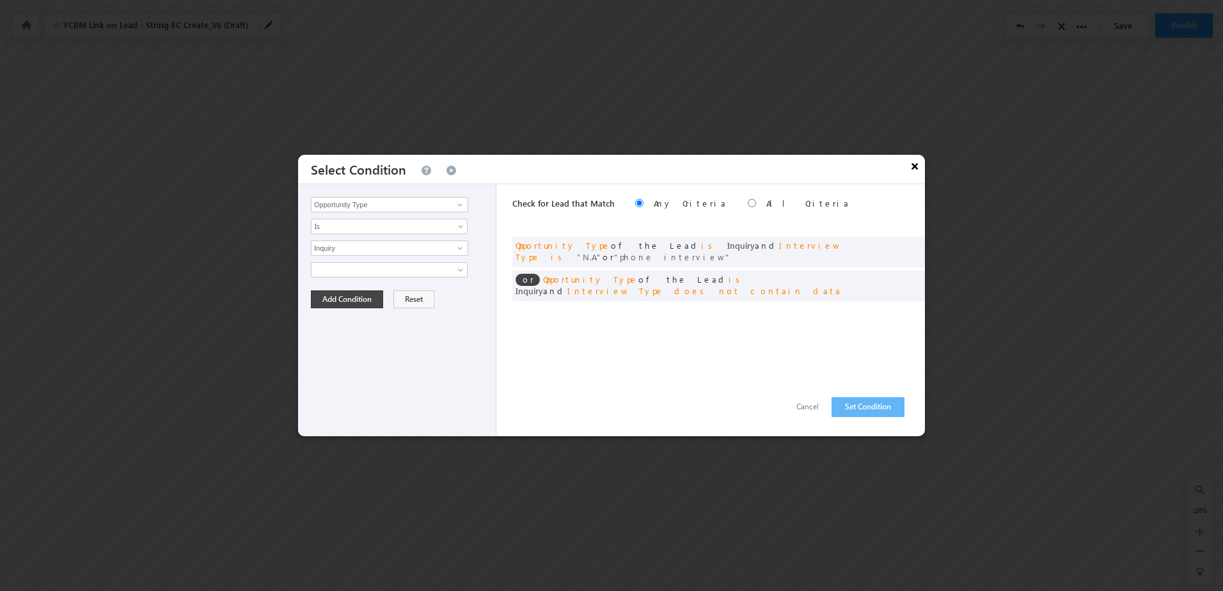
click at [918, 168] on button "×" at bounding box center [914, 166] width 20 height 22
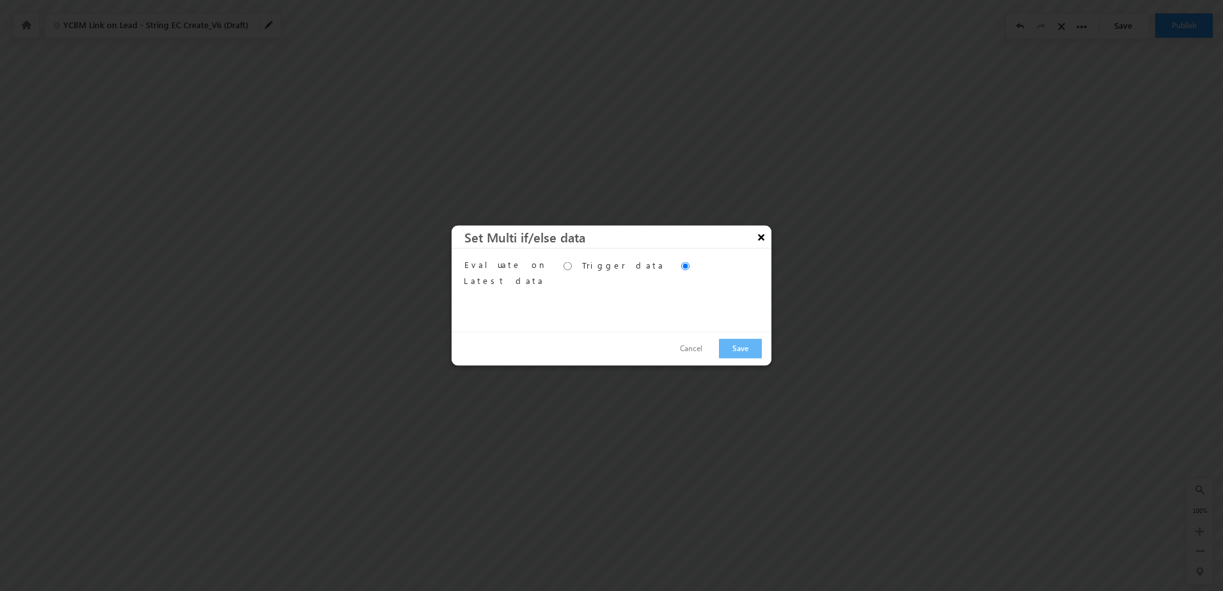
click at [760, 237] on button "×" at bounding box center [761, 237] width 20 height 22
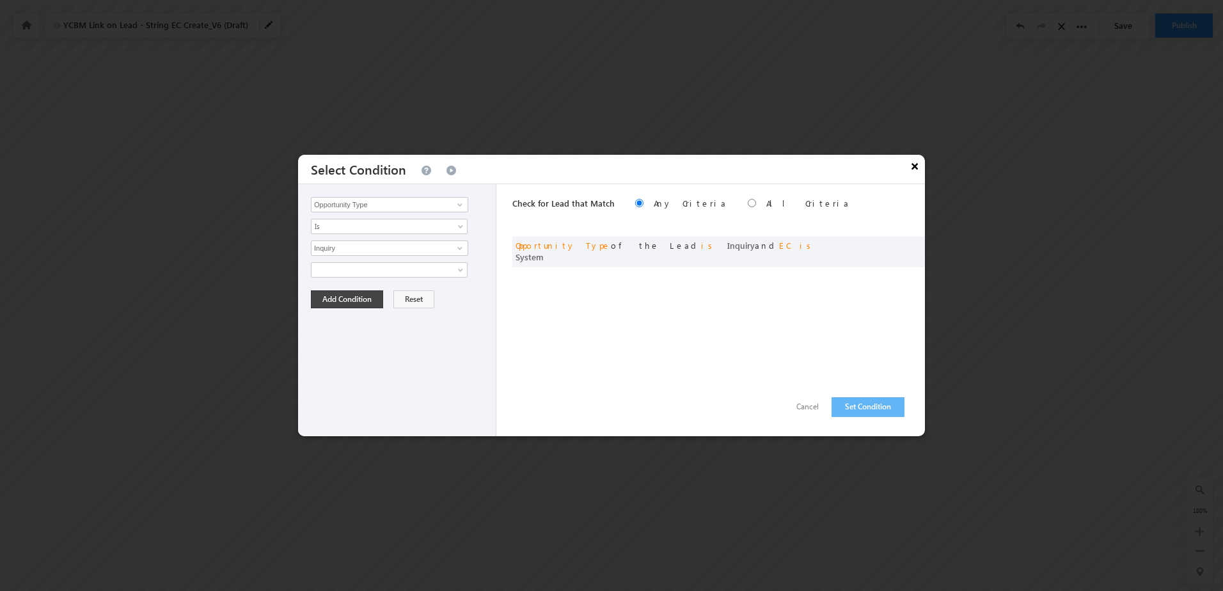
click at [913, 165] on button "×" at bounding box center [914, 166] width 20 height 22
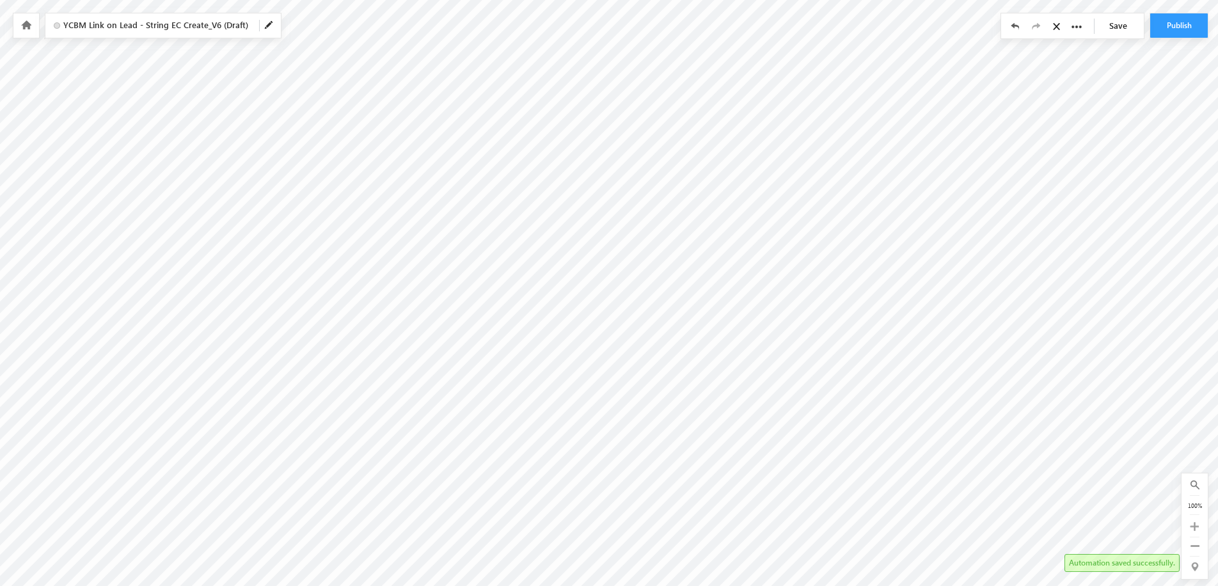
click at [1117, 27] on link "Save" at bounding box center [1121, 25] width 45 height 24
